Goal: Check status

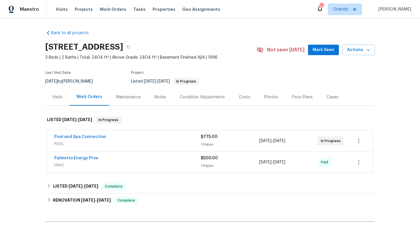
click at [147, 138] on div "Pool and Spa Connection" at bounding box center [127, 137] width 146 height 7
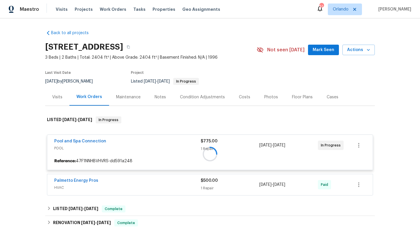
scroll to position [10, 0]
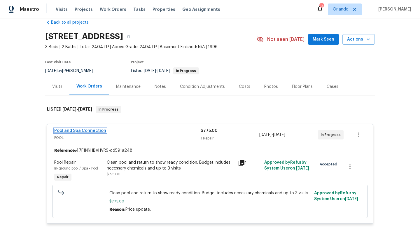
click at [94, 130] on link "Pool and Spa Connection" at bounding box center [80, 130] width 52 height 4
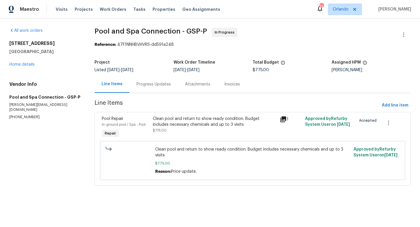
click at [149, 82] on div "Progress Updates" at bounding box center [153, 84] width 34 height 6
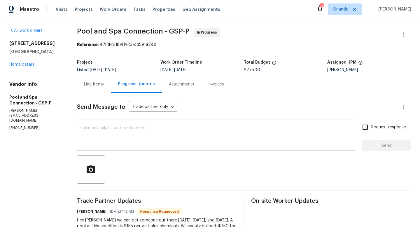
scroll to position [53, 0]
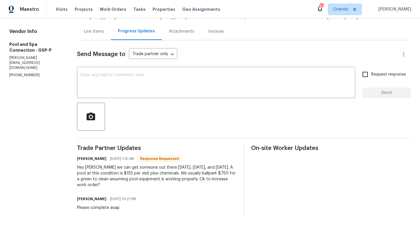
click at [100, 35] on div "Line Items" at bounding box center [94, 31] width 34 height 17
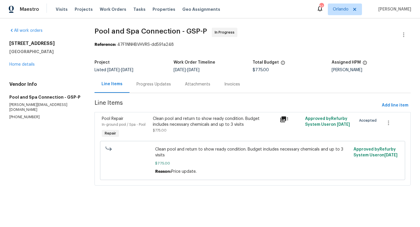
click at [119, 54] on section "Pool and Spa Connection - GSP-P In Progress Reference: 47F1NNHBVHVRS-dd591a248 …" at bounding box center [252, 110] width 316 height 165
click at [245, 38] on span "Pool and Spa Connection - GSP-P In Progress" at bounding box center [245, 35] width 302 height 14
click at [143, 87] on div "Progress Updates" at bounding box center [153, 84] width 34 height 6
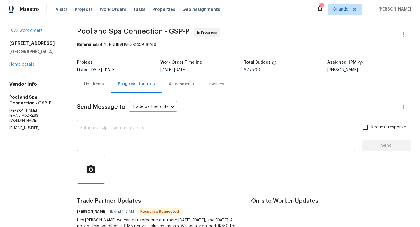
scroll to position [53, 0]
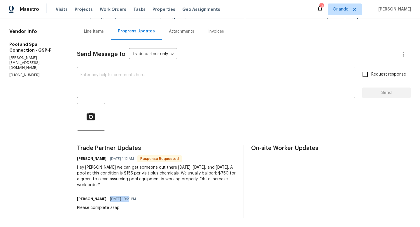
drag, startPoint x: 130, startPoint y: 198, endPoint x: 110, endPoint y: 198, distance: 19.8
click at [110, 198] on span "[DATE] 10:21 PM" at bounding box center [123, 199] width 26 height 6
copy span "[DATE]"
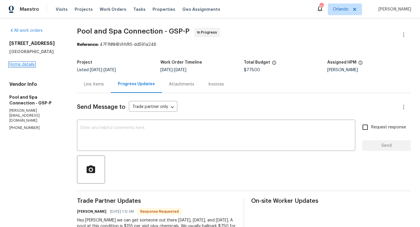
click at [29, 64] on link "Home details" at bounding box center [21, 64] width 25 height 4
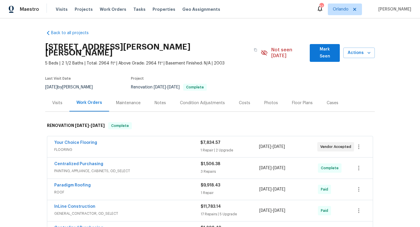
click at [140, 147] on span "FLOORING" at bounding box center [127, 150] width 146 height 6
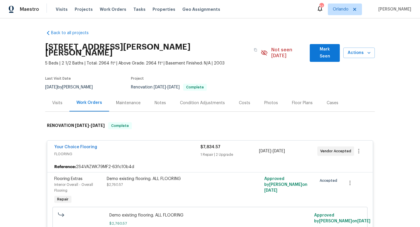
scroll to position [29, 0]
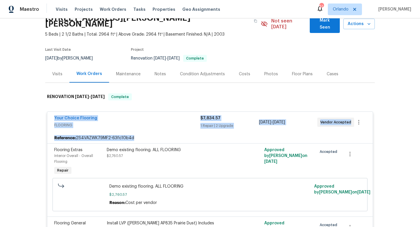
drag, startPoint x: 47, startPoint y: 112, endPoint x: 374, endPoint y: 136, distance: 328.6
click at [382, 136] on div "Back to all projects 11 Ponce Deleon Dr, Palm Coast, FL 32164 5 Beds | 2 1/2 Ba…" at bounding box center [210, 122] width 420 height 208
copy div "Your Choice Flooring FLOORING $7,834.57 1 Repair | 2 Upgrade 6/18/2025 - 7/4/20…"
click at [39, 101] on div "Back to all projects 11 Ponce Deleon Dr, Palm Coast, FL 32164 5 Beds | 2 1/2 Ba…" at bounding box center [210, 122] width 420 height 208
drag, startPoint x: 51, startPoint y: 111, endPoint x: 418, endPoint y: 118, distance: 367.5
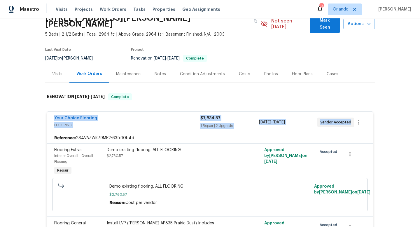
click at [418, 118] on div "Back to all projects 11 Ponce Deleon Dr, Palm Coast, FL 32164 5 Beds | 2 1/2 Ba…" at bounding box center [210, 122] width 420 height 208
copy div "Your Choice Flooring FLOORING $7,834.57 1 Repair | 2 Upgrade 6/18/2025 - 7/4/20…"
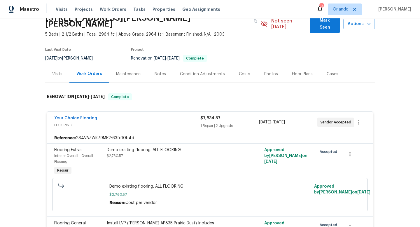
click at [70, 55] on div "8/7/2025 by Carl Biederman" at bounding box center [72, 58] width 54 height 7
copy div "8/7/2025 by Carl Biederman"
